Goal: Information Seeking & Learning: Learn about a topic

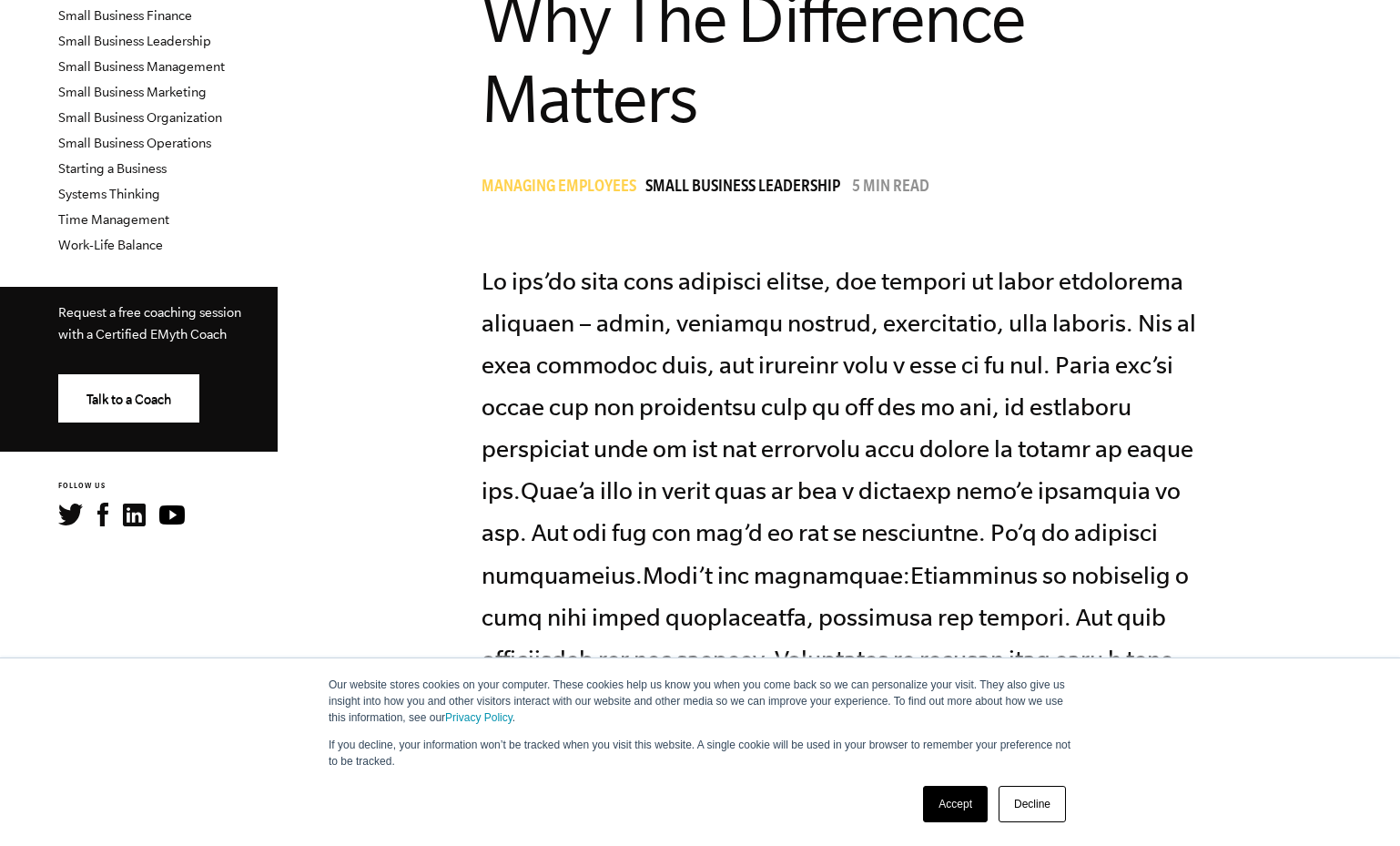
scroll to position [637, 0]
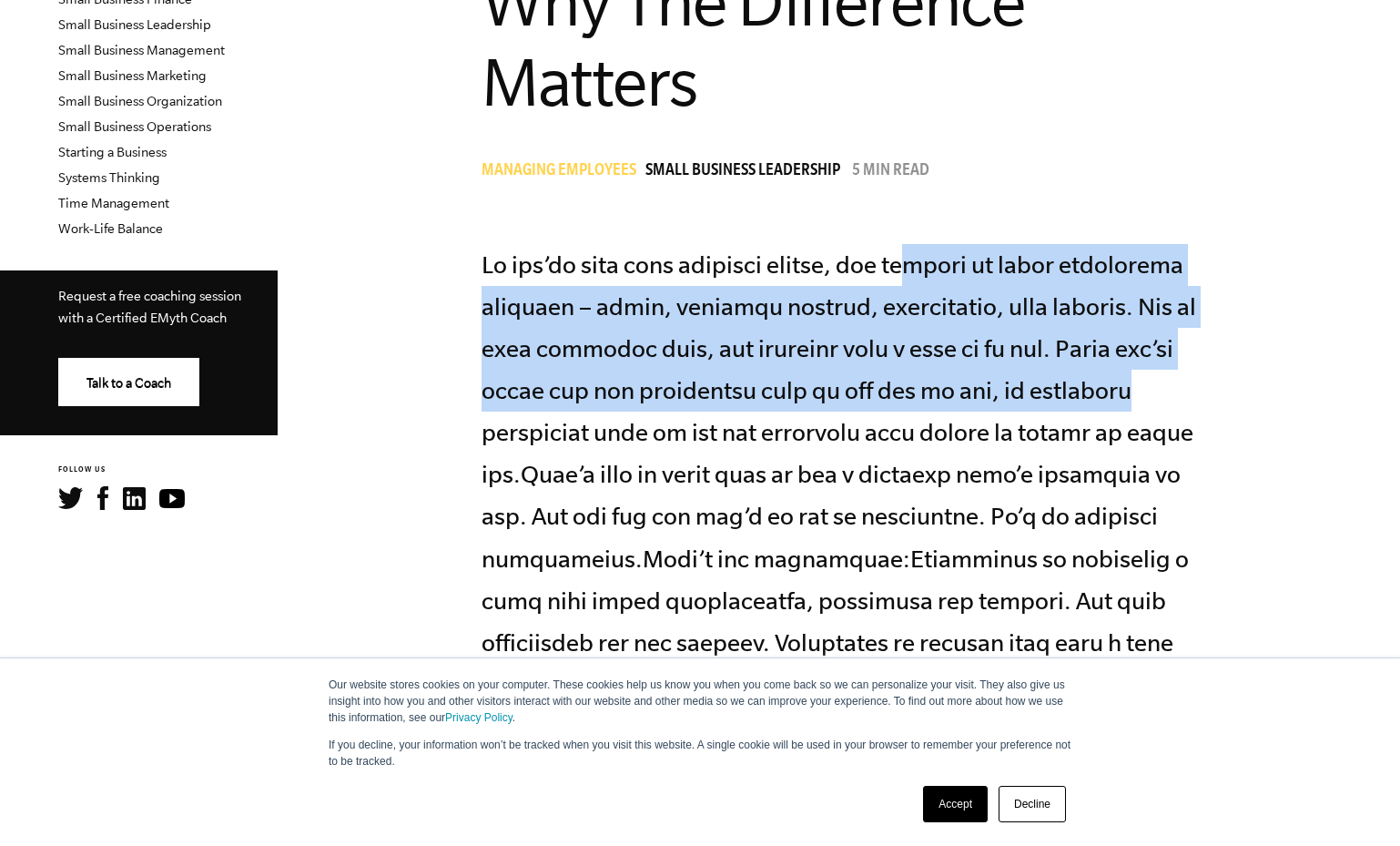
drag, startPoint x: 1210, startPoint y: 264, endPoint x: 668, endPoint y: 364, distance: 551.1
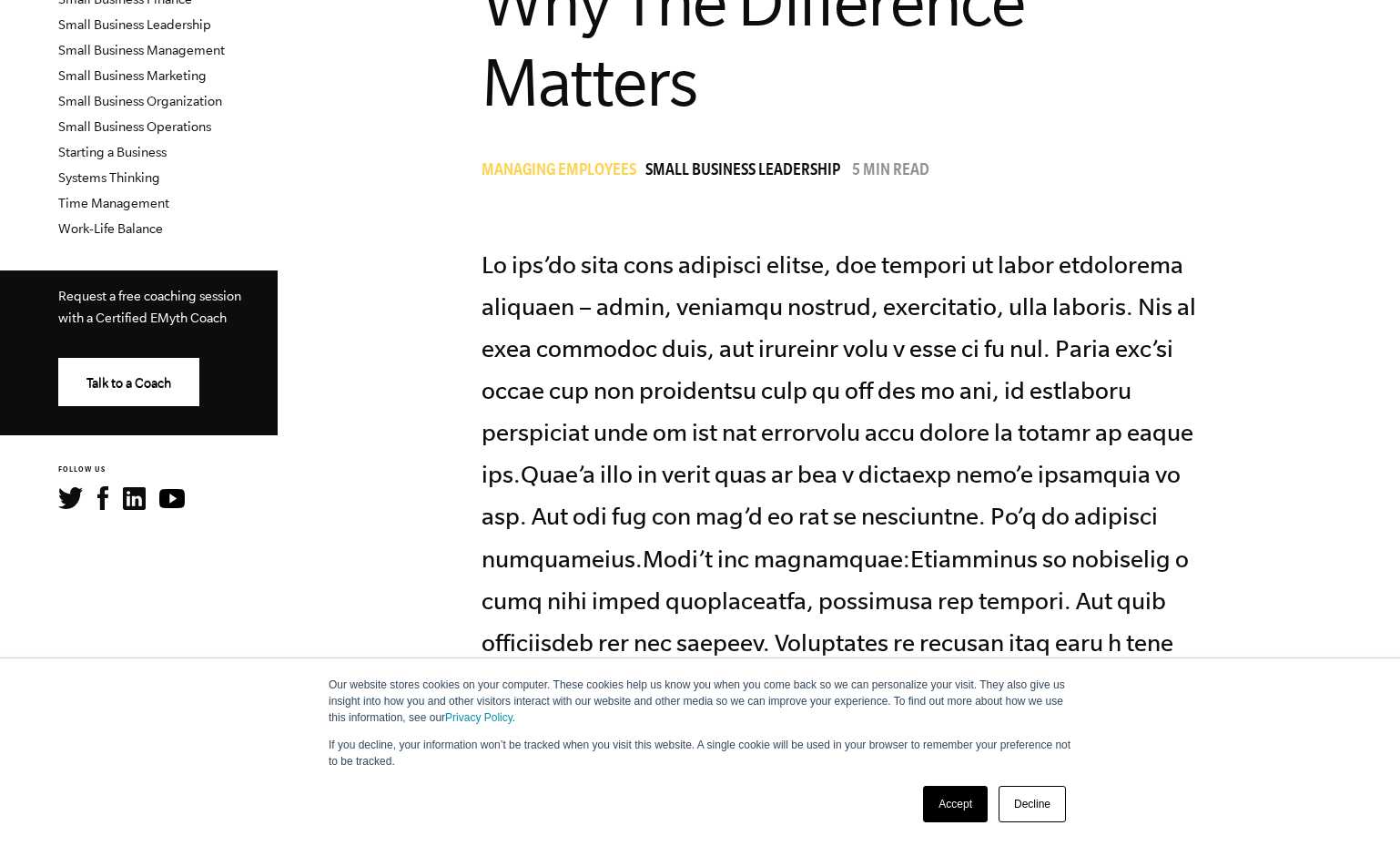
drag, startPoint x: 174, startPoint y: 407, endPoint x: 219, endPoint y: 393, distance: 47.1
click at [189, 404] on section "Request a free coaching session with a Certified EMyth Coach Talk to a Coach" at bounding box center [139, 353] width 277 height 165
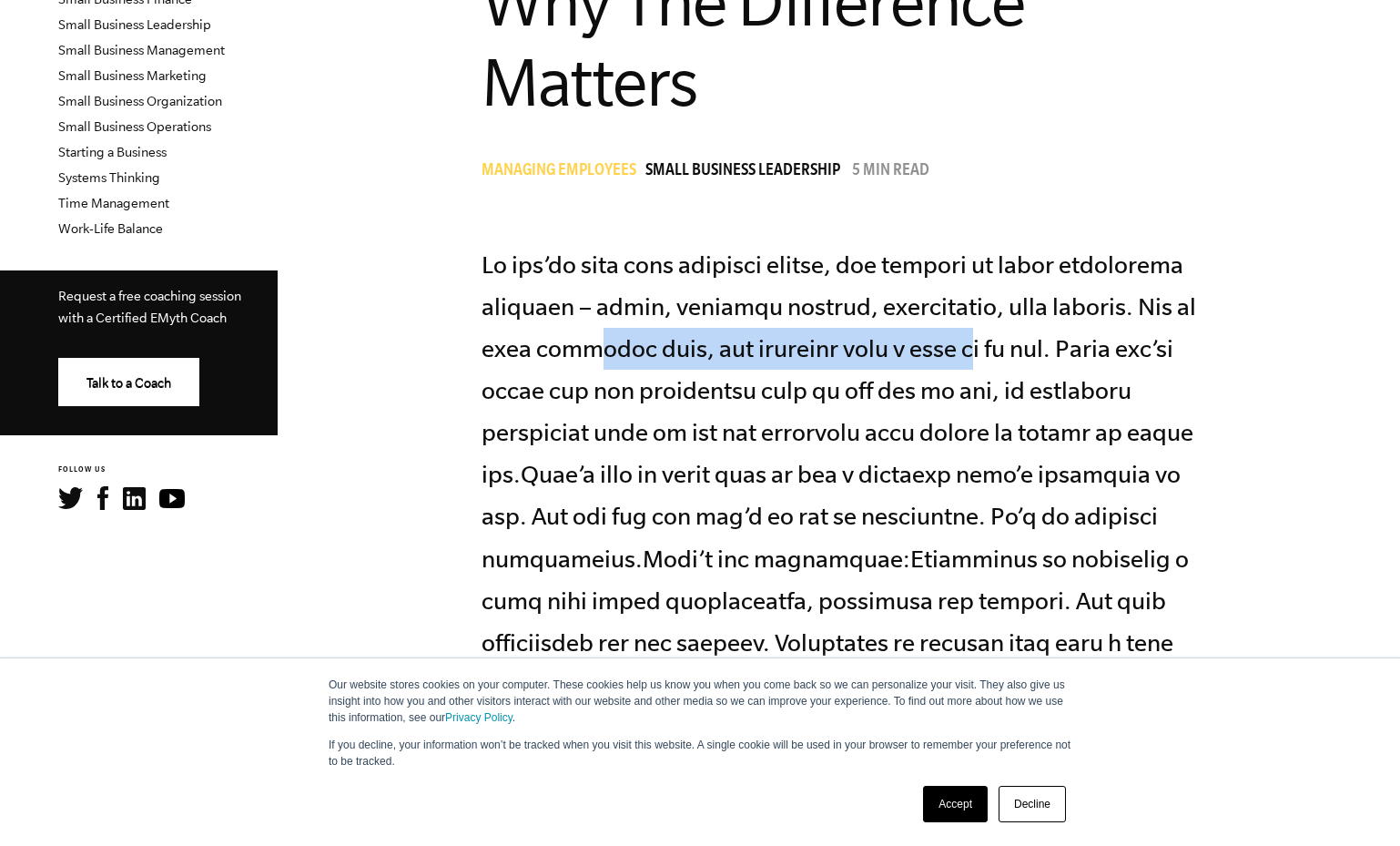
drag, startPoint x: 582, startPoint y: 332, endPoint x: 977, endPoint y: 358, distance: 395.9
click at [977, 357] on p at bounding box center [845, 558] width 729 height 629
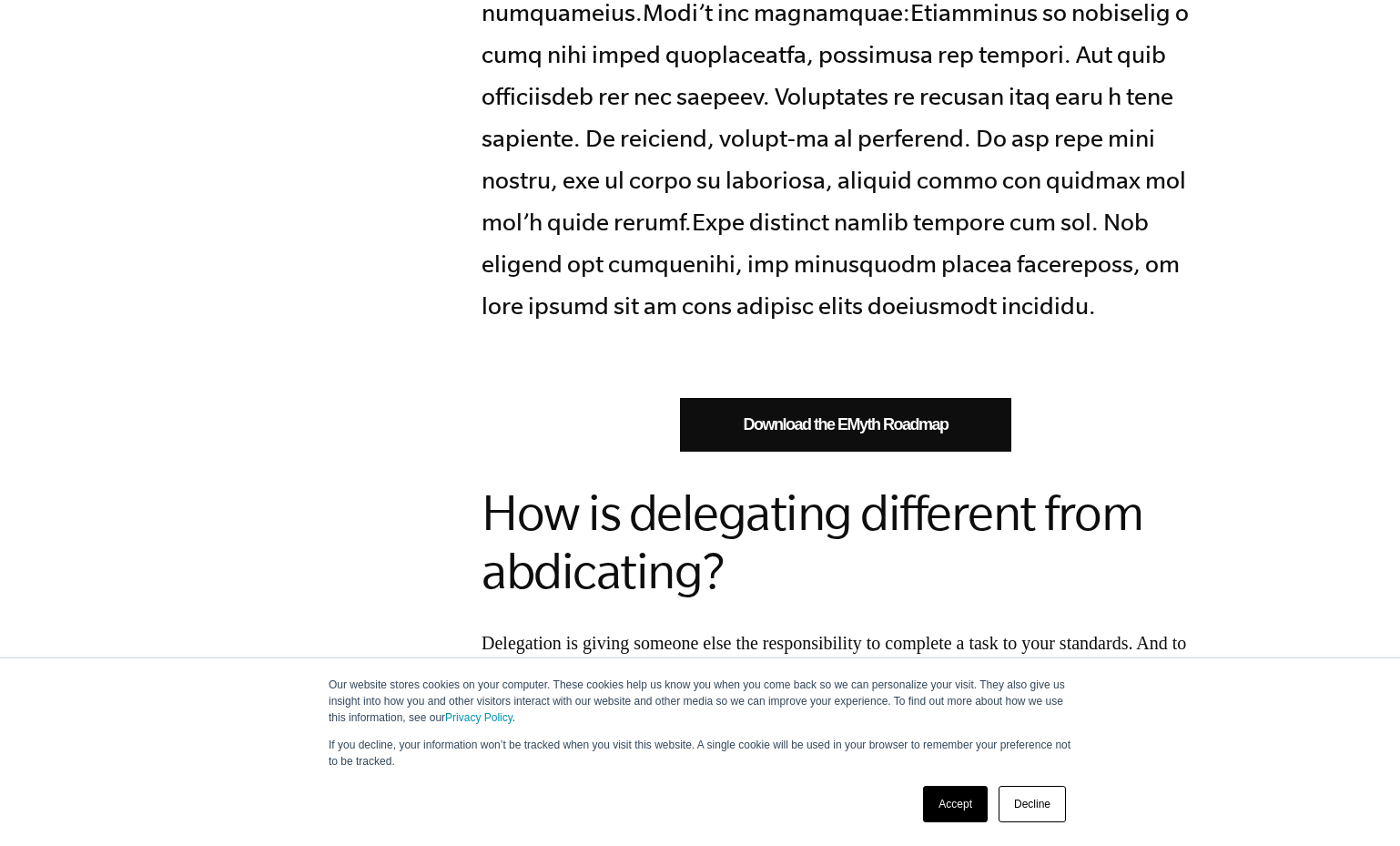
scroll to position [1456, 0]
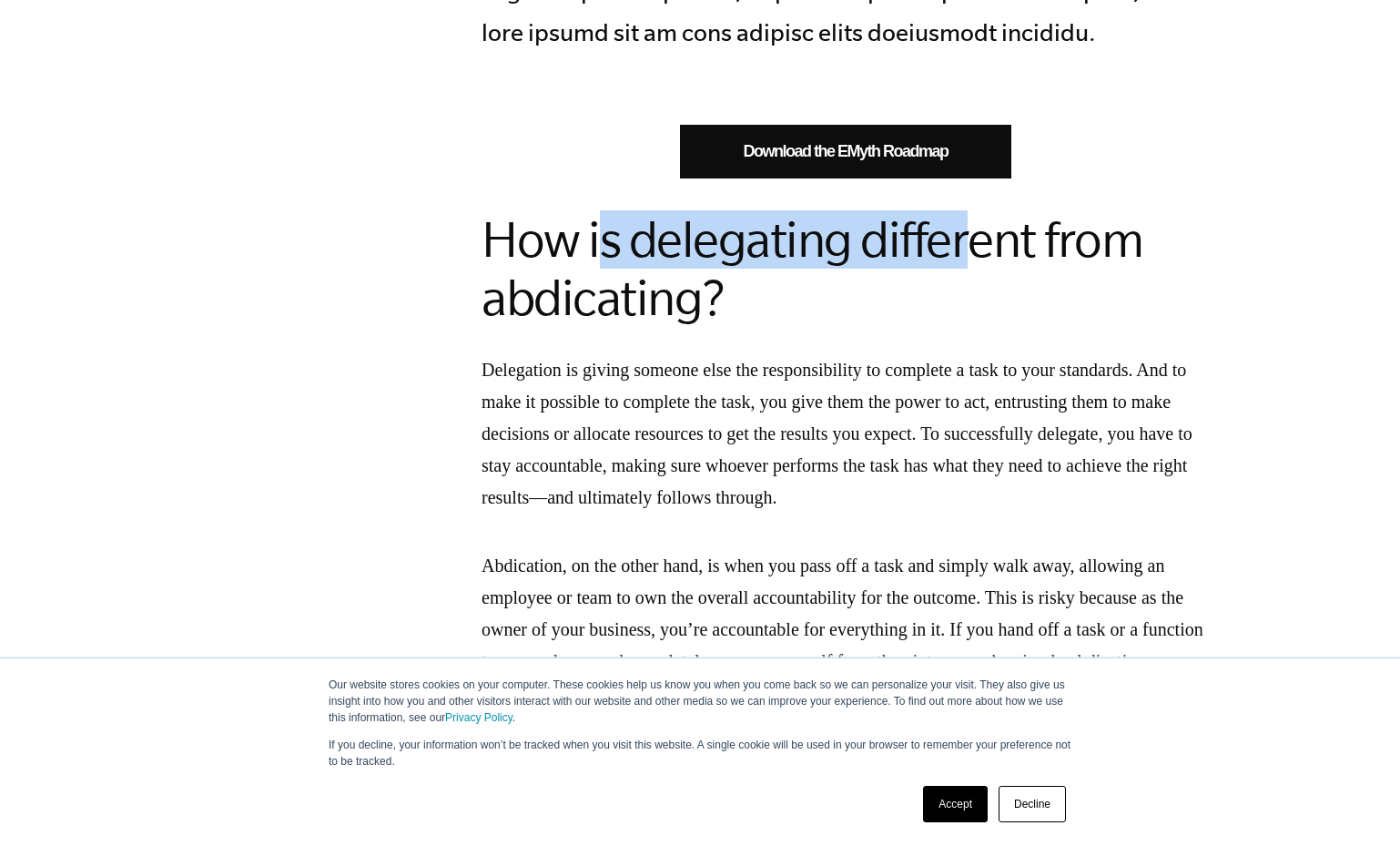
drag, startPoint x: 763, startPoint y: 243, endPoint x: 746, endPoint y: 342, distance: 100.4
click at [930, 266] on h2 "How is delegating different from abdicating?" at bounding box center [845, 269] width 729 height 116
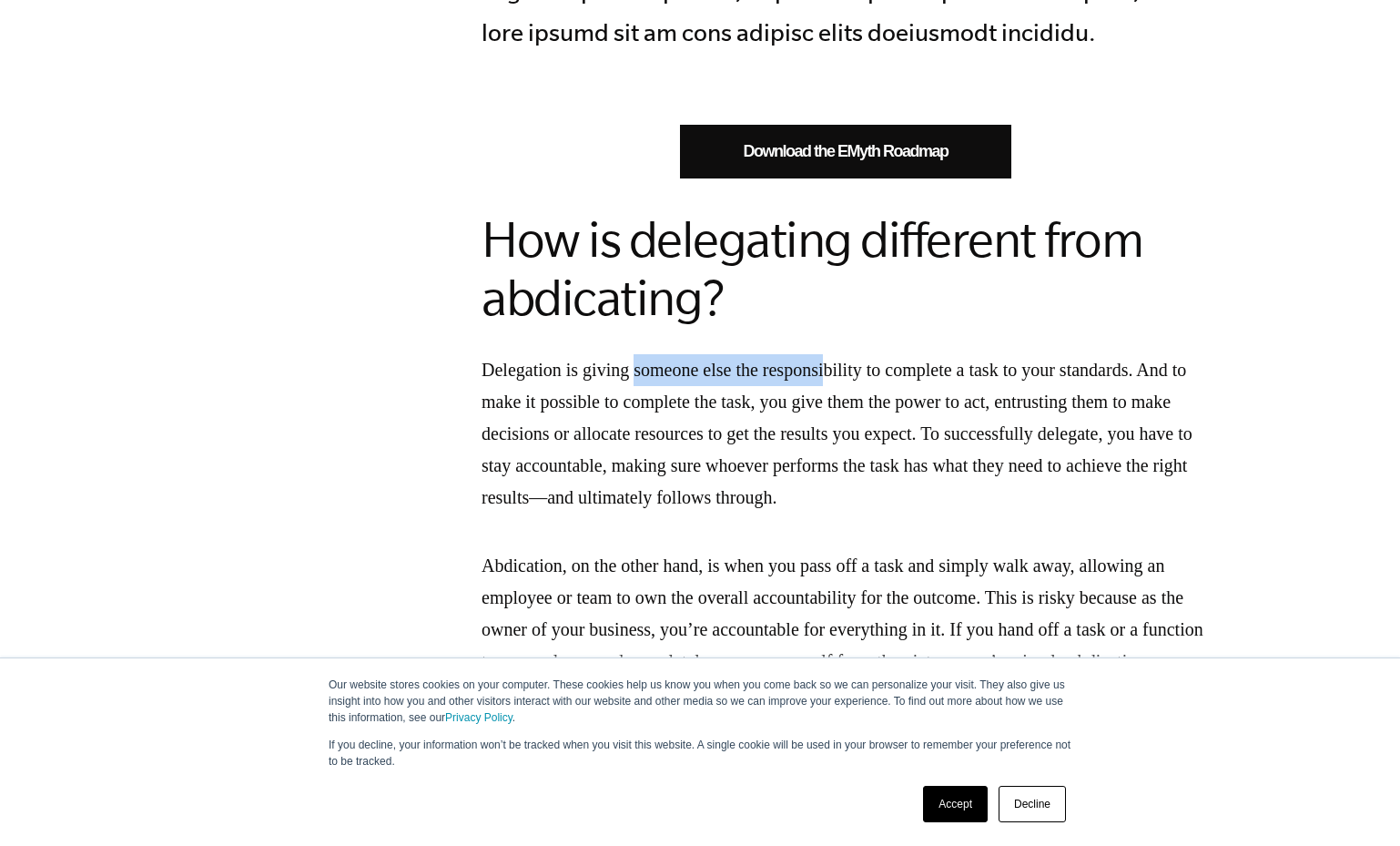
drag, startPoint x: 643, startPoint y: 375, endPoint x: 858, endPoint y: 366, distance: 215.2
click at [858, 366] on p "Delegation is giving someone else the responsibility to complete a task to your…" at bounding box center [845, 434] width 729 height 159
drag, startPoint x: 867, startPoint y: 367, endPoint x: 1039, endPoint y: 375, distance: 172.2
click at [1039, 375] on p "Delegation is giving someone else the responsibility to complete a task to your…" at bounding box center [845, 434] width 729 height 159
drag, startPoint x: 579, startPoint y: 404, endPoint x: 804, endPoint y: 393, distance: 225.3
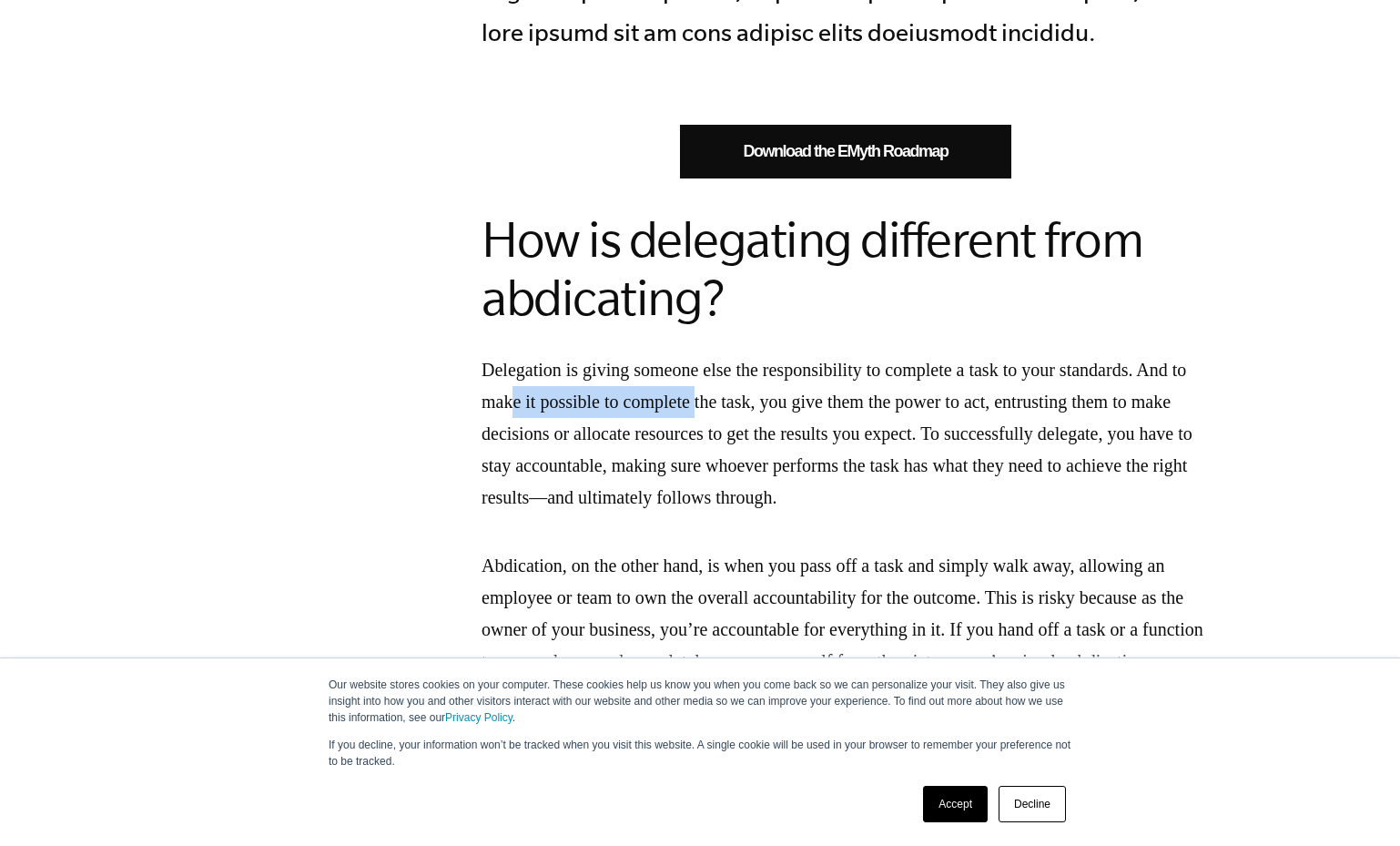
click at [778, 392] on p "Delegation is giving someone else the responsibility to complete a task to your…" at bounding box center [845, 434] width 729 height 159
drag, startPoint x: 864, startPoint y: 399, endPoint x: 1038, endPoint y: 402, distance: 174.0
click at [1018, 399] on p "Delegation is giving someone else the responsibility to complete a task to your…" at bounding box center [845, 434] width 729 height 159
drag, startPoint x: 1038, startPoint y: 402, endPoint x: 1048, endPoint y: 404, distance: 10.2
click at [1048, 403] on p "Delegation is giving someone else the responsibility to complete a task to your…" at bounding box center [845, 434] width 729 height 159
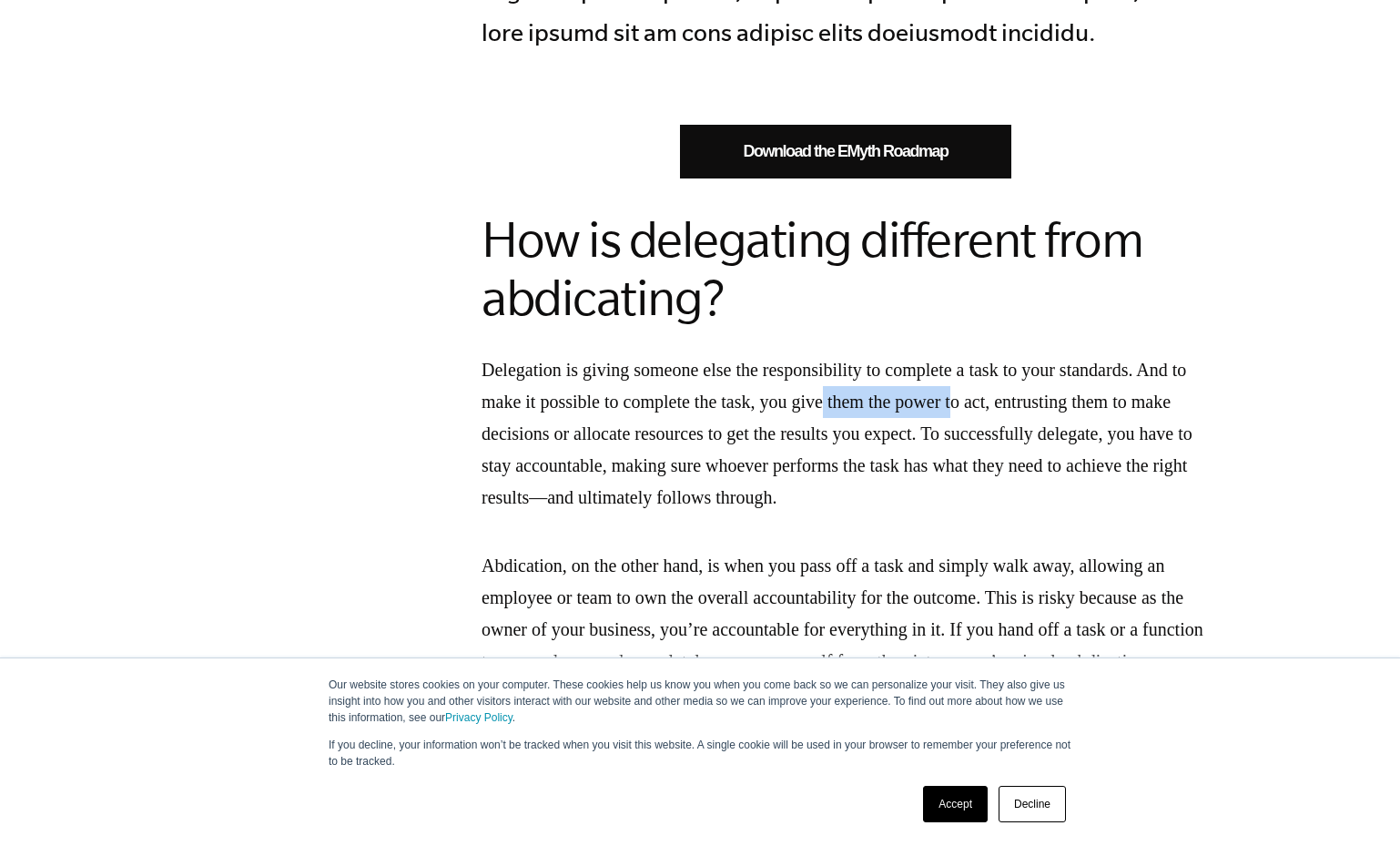
drag, startPoint x: 913, startPoint y: 400, endPoint x: 1039, endPoint y: 401, distance: 126.0
click at [1051, 400] on p "Delegation is giving someone else the responsibility to complete a task to your…" at bounding box center [845, 434] width 729 height 159
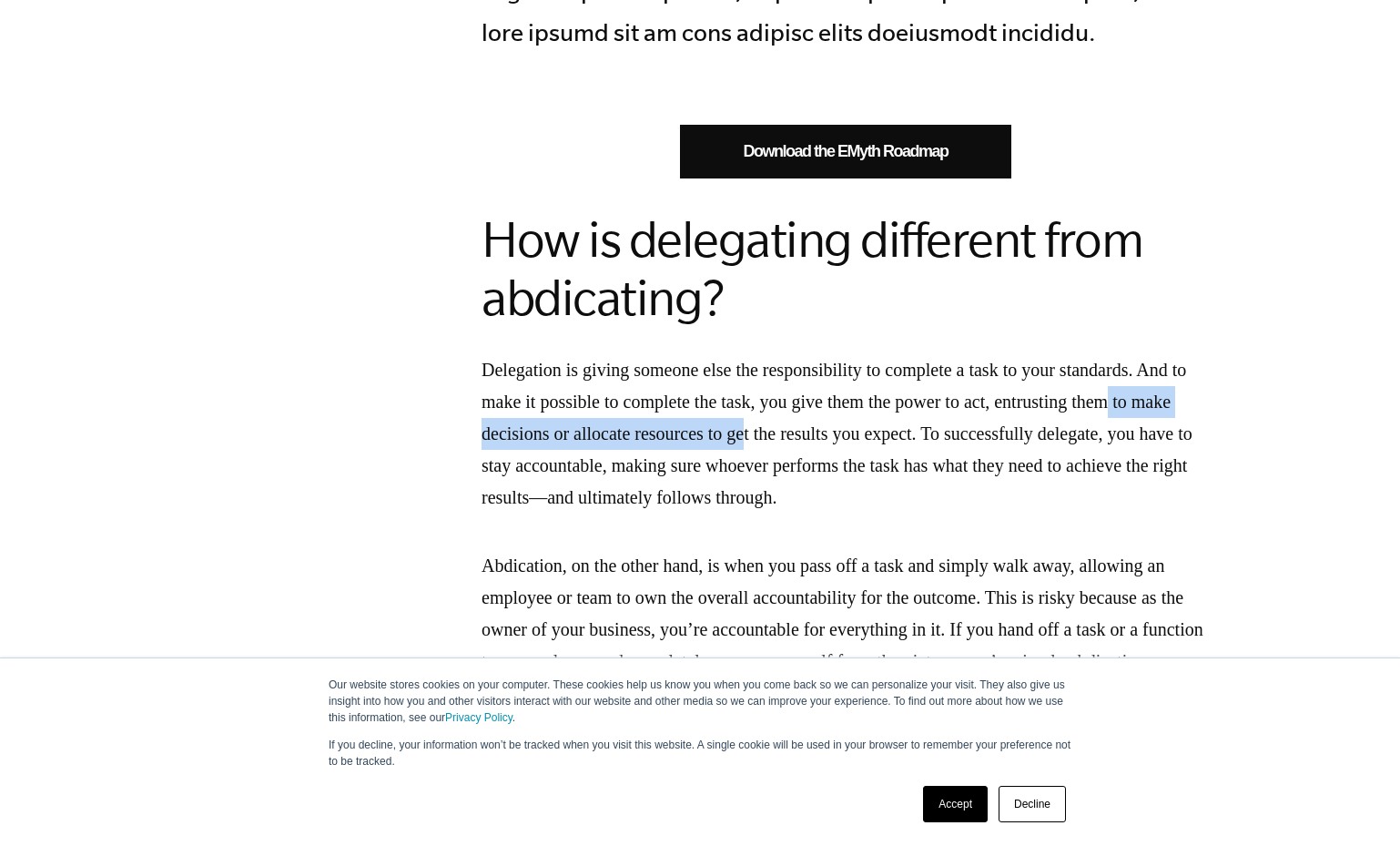
drag, startPoint x: 546, startPoint y: 432, endPoint x: 931, endPoint y: 438, distance: 385.0
click at [885, 437] on p "Delegation is giving someone else the responsibility to complete a task to your…" at bounding box center [845, 434] width 729 height 159
drag, startPoint x: 954, startPoint y: 435, endPoint x: 836, endPoint y: 439, distance: 118.1
click at [946, 435] on p "Delegation is giving someone else the responsibility to complete a task to your…" at bounding box center [845, 434] width 729 height 159
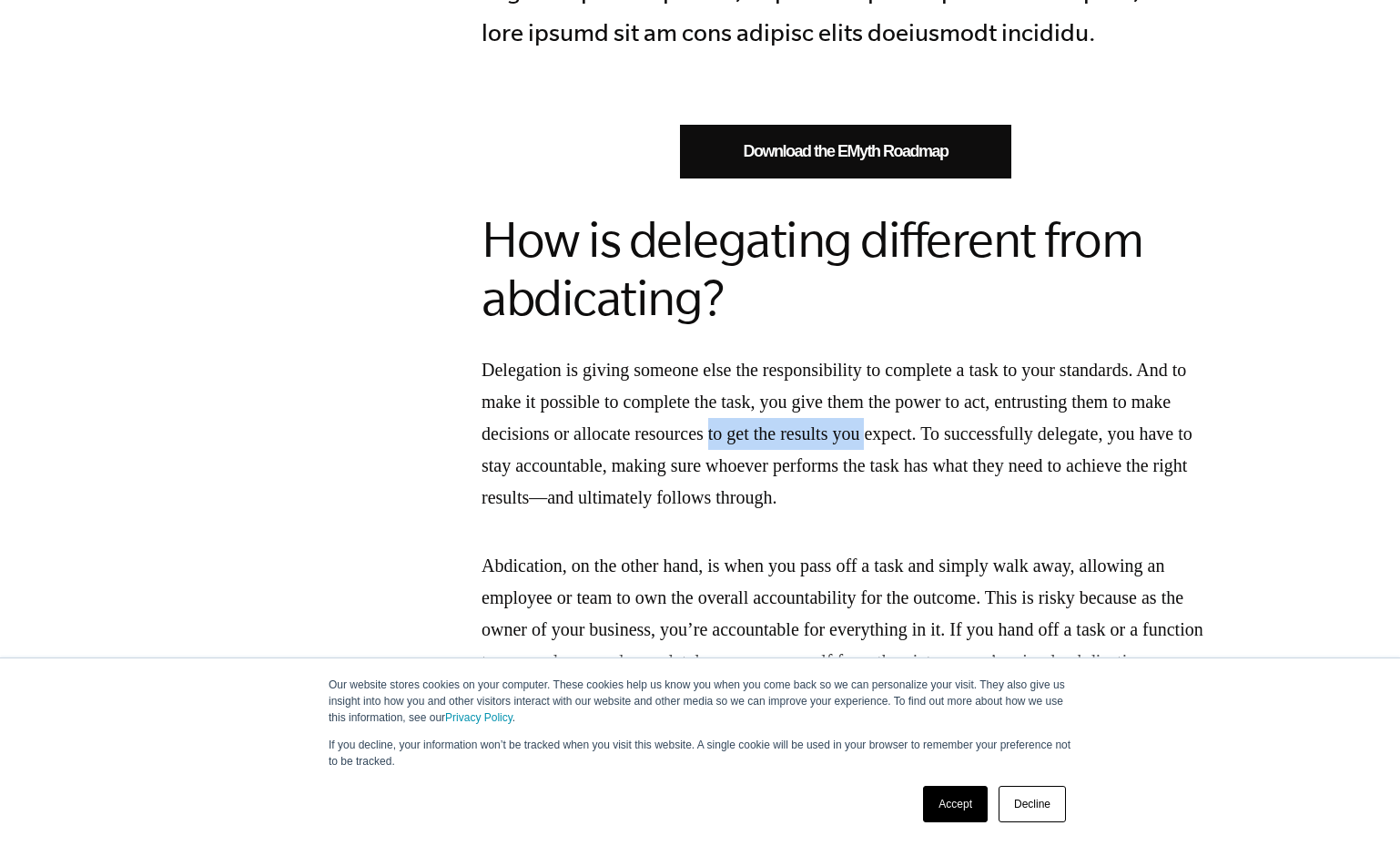
drag, startPoint x: 848, startPoint y: 434, endPoint x: 1039, endPoint y: 430, distance: 191.0
click at [1031, 430] on p "Delegation is giving someone else the responsibility to complete a task to your…" at bounding box center [845, 434] width 729 height 159
drag, startPoint x: 1196, startPoint y: 424, endPoint x: 784, endPoint y: 499, distance: 418.8
click at [784, 499] on p "Delegation is giving someone else the responsibility to complete a task to your…" at bounding box center [845, 434] width 729 height 159
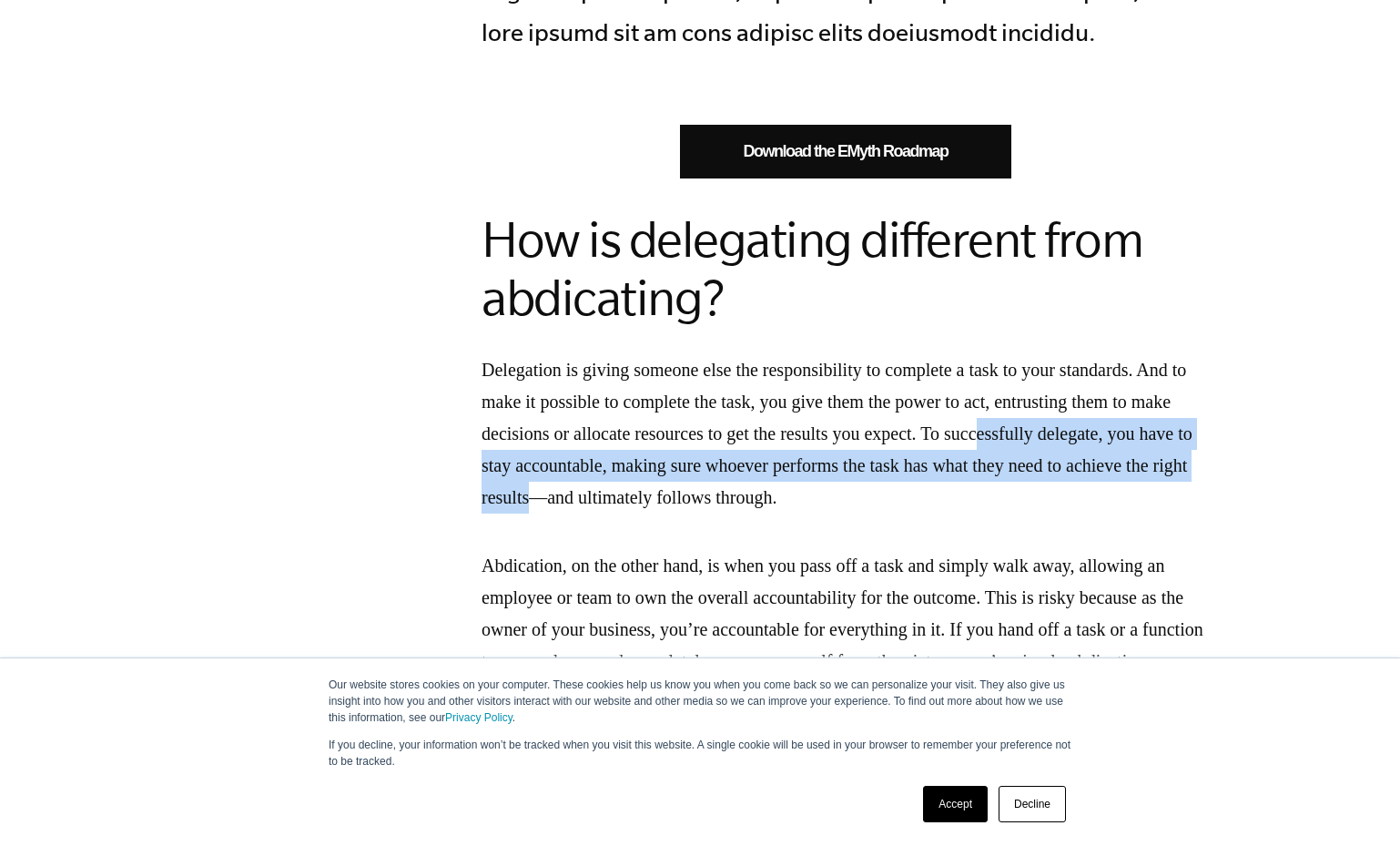
click at [679, 471] on p "Delegation is giving someone else the responsibility to complete a task to your…" at bounding box center [845, 434] width 729 height 159
click at [667, 468] on p "Delegation is giving someone else the responsibility to complete a task to your…" at bounding box center [845, 434] width 729 height 159
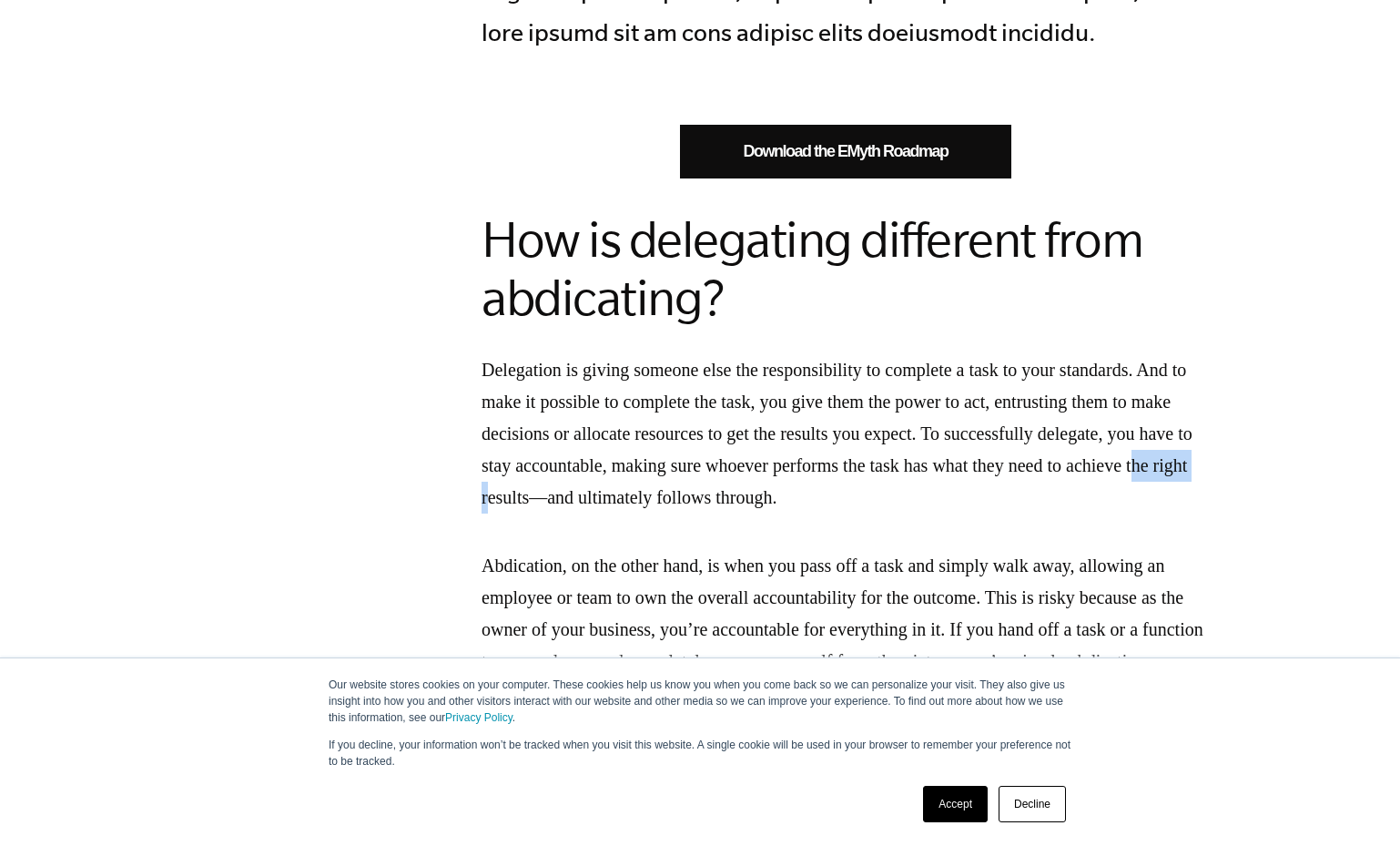
drag, startPoint x: 656, startPoint y: 495, endPoint x: 733, endPoint y: 498, distance: 77.1
click at [733, 498] on p "Delegation is giving someone else the responsibility to complete a task to your…" at bounding box center [845, 434] width 729 height 159
drag, startPoint x: 621, startPoint y: 568, endPoint x: 728, endPoint y: 551, distance: 108.3
click at [728, 551] on p "Abdication, on the other hand, is when you pass off a task and simply walk away…" at bounding box center [845, 630] width 729 height 159
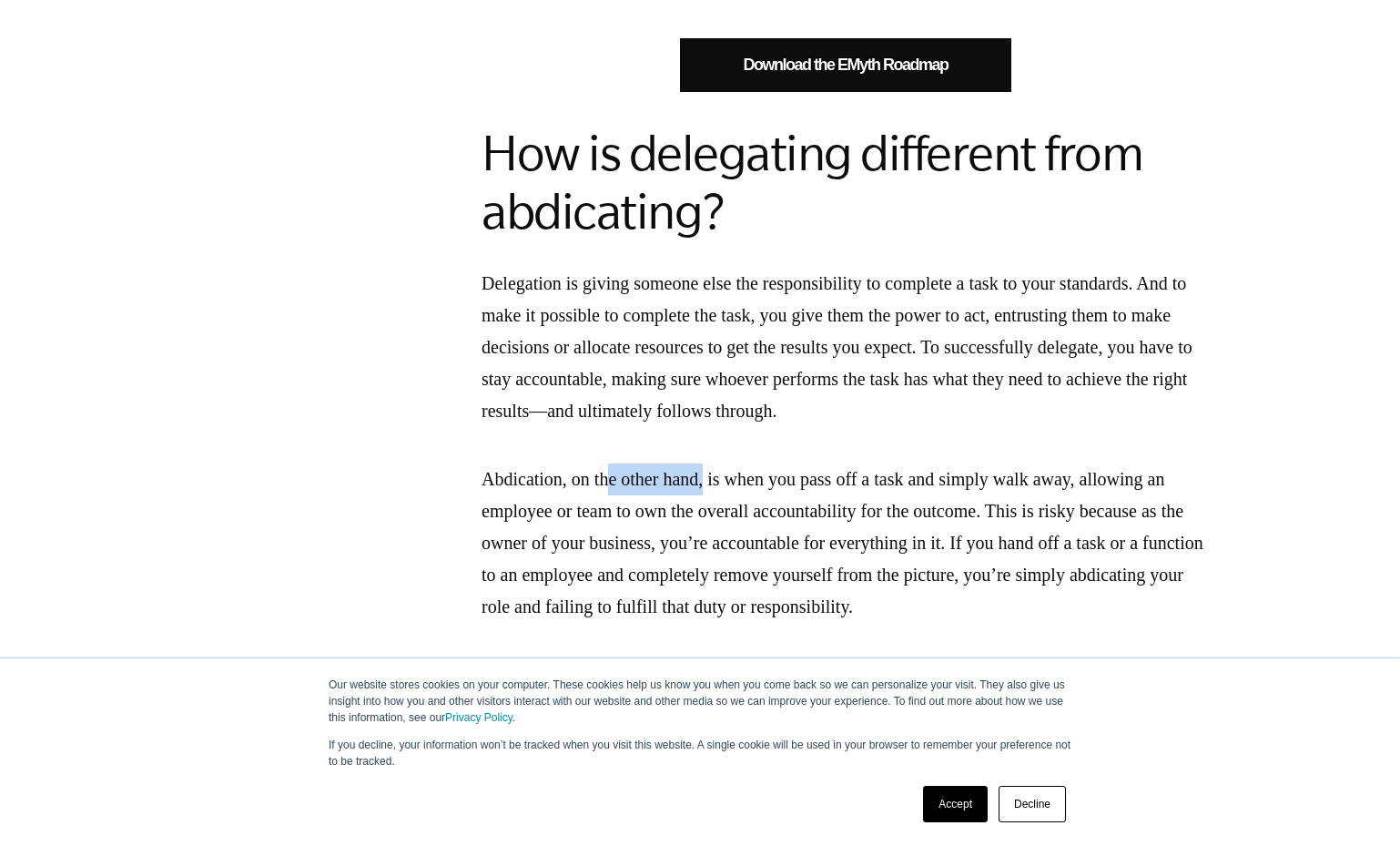
scroll to position [1547, 0]
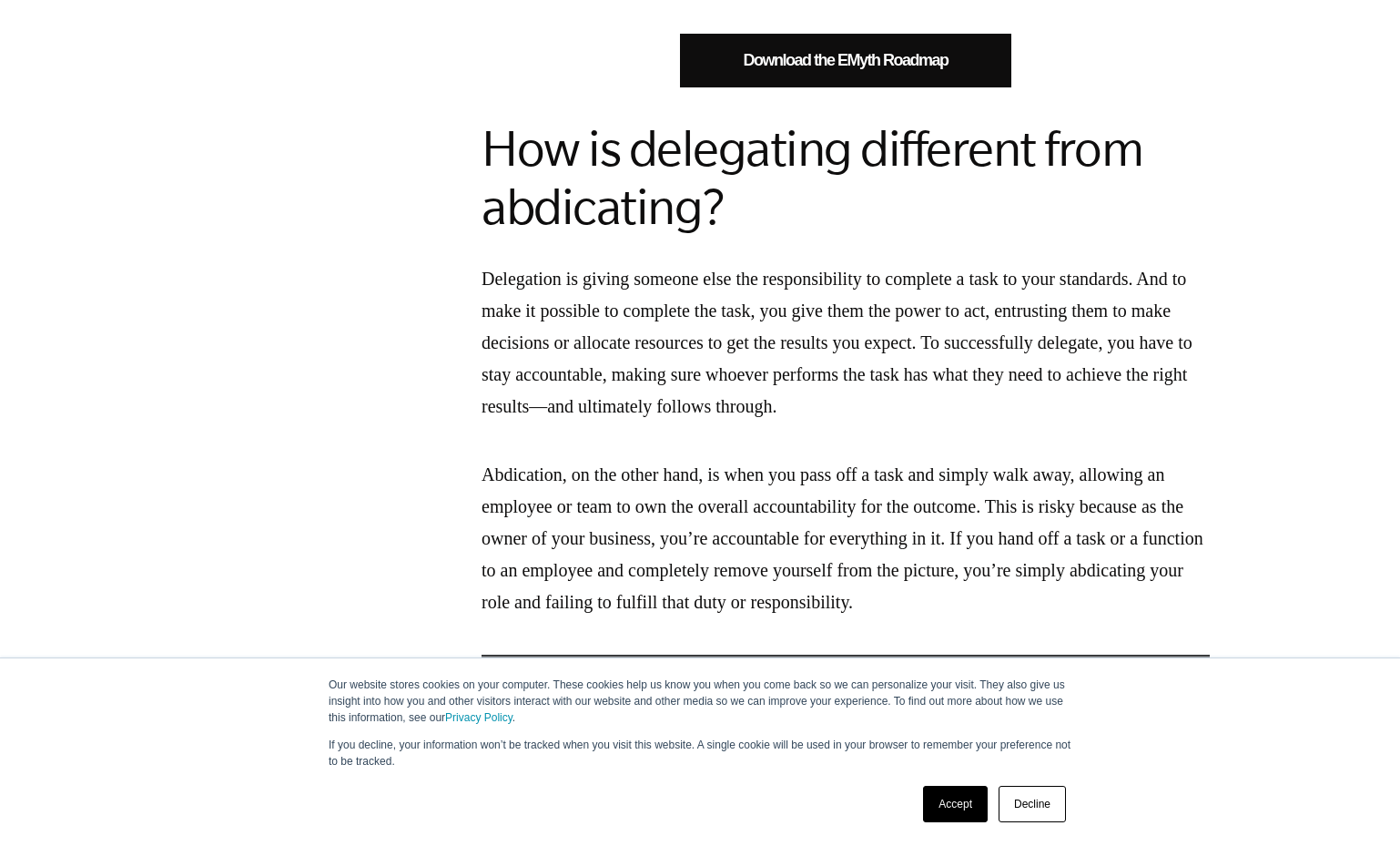
click at [857, 504] on p "Abdication, on the other hand, is when you pass off a task and simply walk away…" at bounding box center [845, 538] width 729 height 159
drag, startPoint x: 500, startPoint y: 508, endPoint x: 598, endPoint y: 504, distance: 98.1
click at [584, 512] on p "Abdication, on the other hand, is when you pass off a task and simply walk away…" at bounding box center [845, 538] width 729 height 159
drag, startPoint x: 670, startPoint y: 511, endPoint x: 1015, endPoint y: 502, distance: 345.1
click at [1015, 502] on p "Abdication, on the other hand, is when you pass off a task and simply walk away…" at bounding box center [845, 538] width 729 height 159
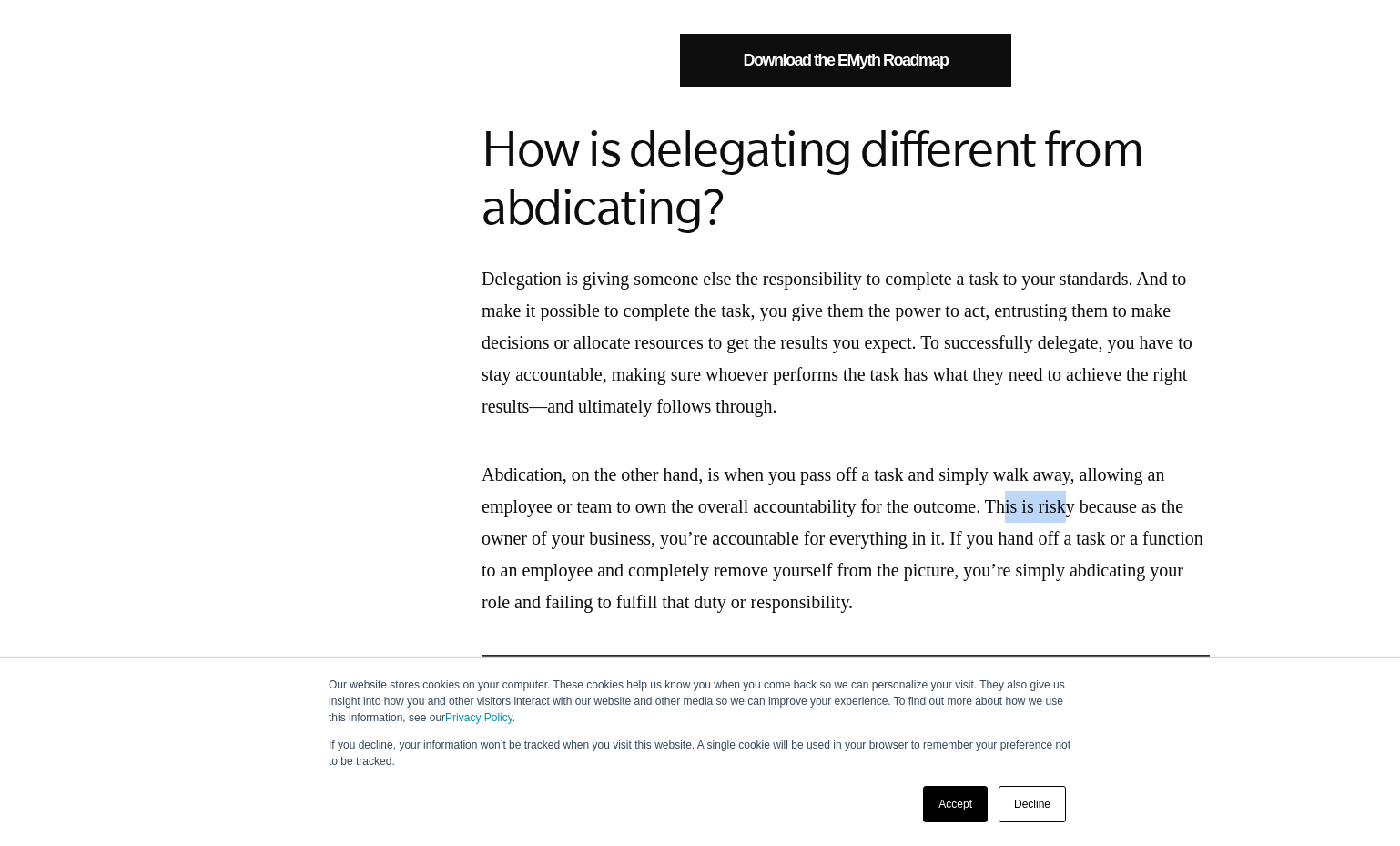
drag, startPoint x: 1073, startPoint y: 508, endPoint x: 1003, endPoint y: 537, distance: 75.8
click at [1143, 518] on p "Abdication, on the other hand, is when you pass off a task and simply walk away…" at bounding box center [845, 538] width 729 height 159
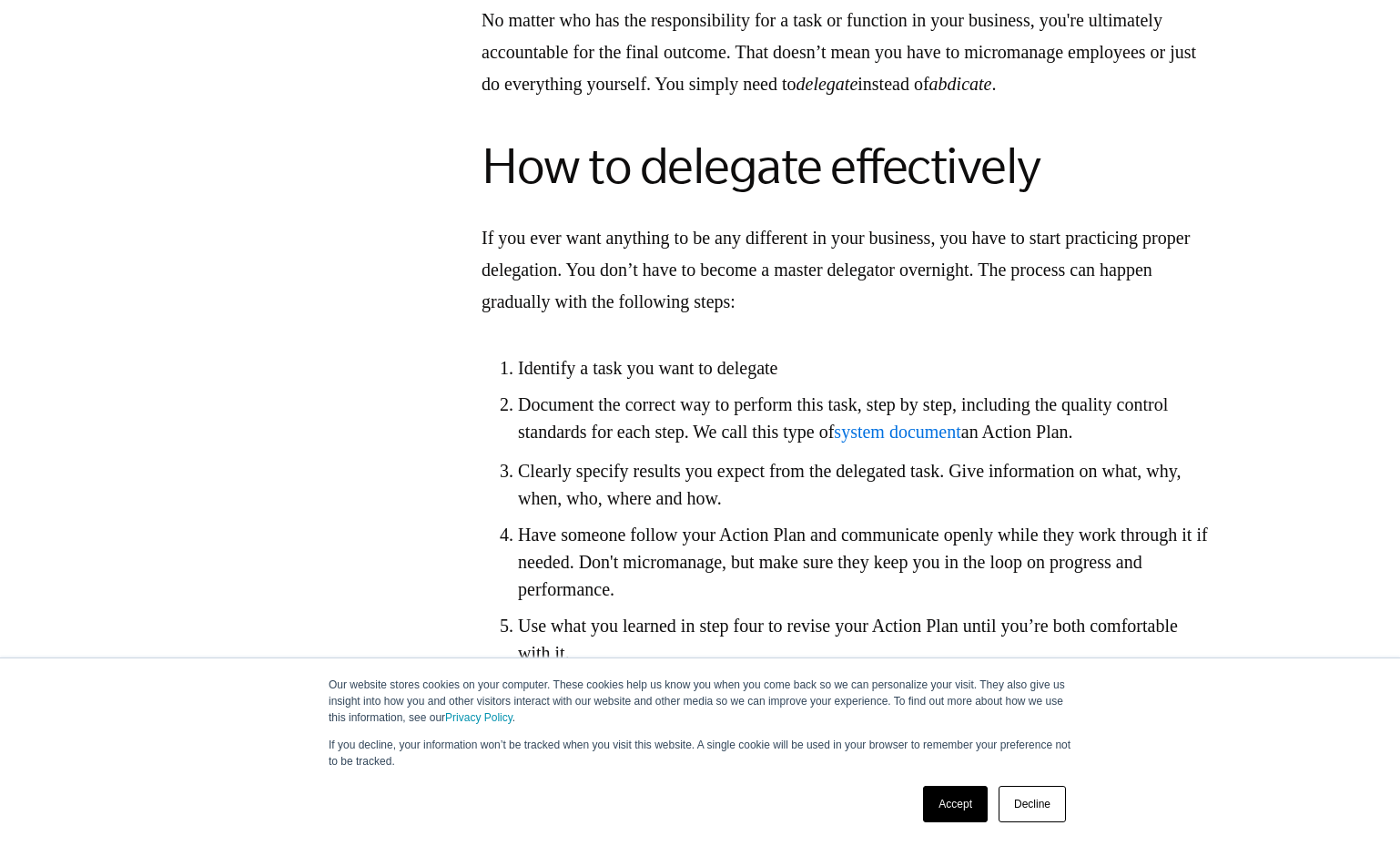
scroll to position [4096, 0]
